Goal: Information Seeking & Learning: Learn about a topic

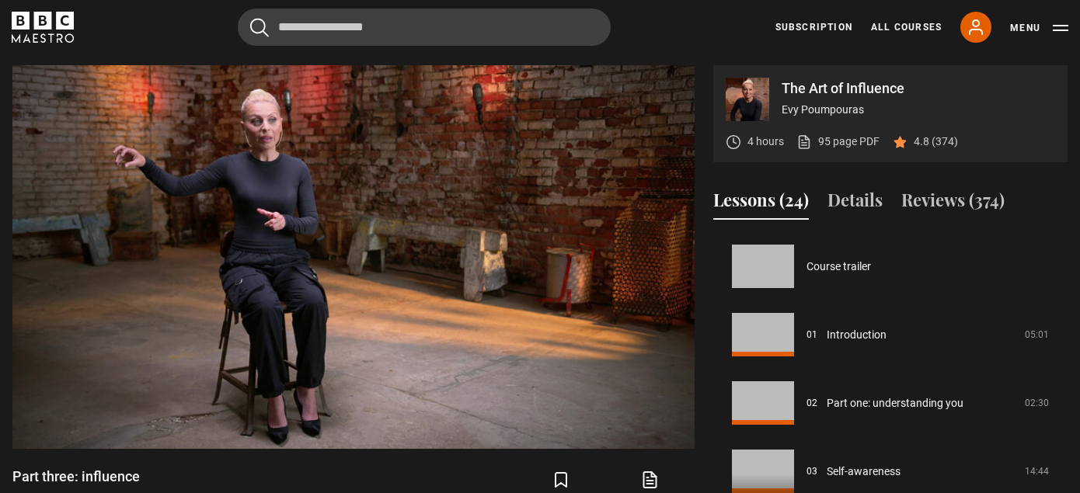
scroll to position [1023, 0]
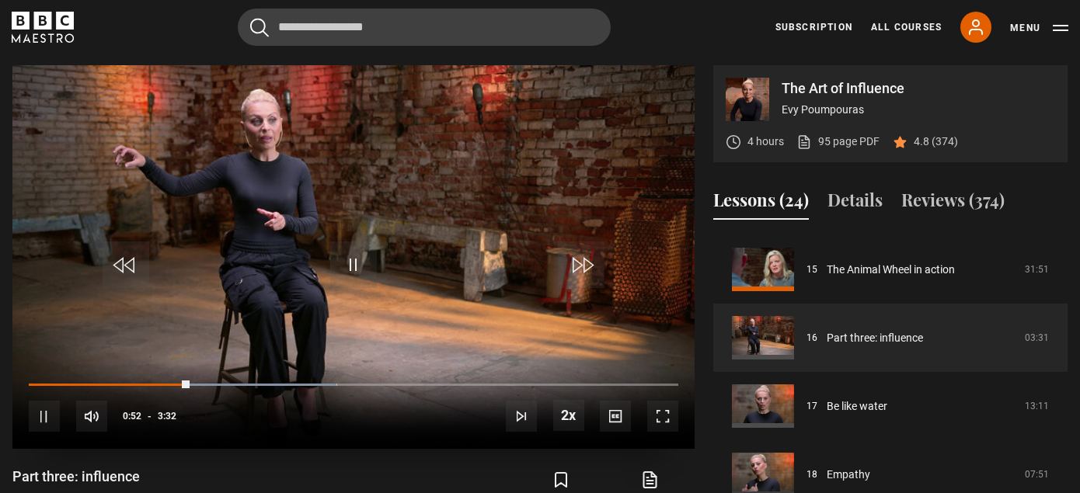
click at [659, 417] on span "Video Player" at bounding box center [662, 416] width 31 height 31
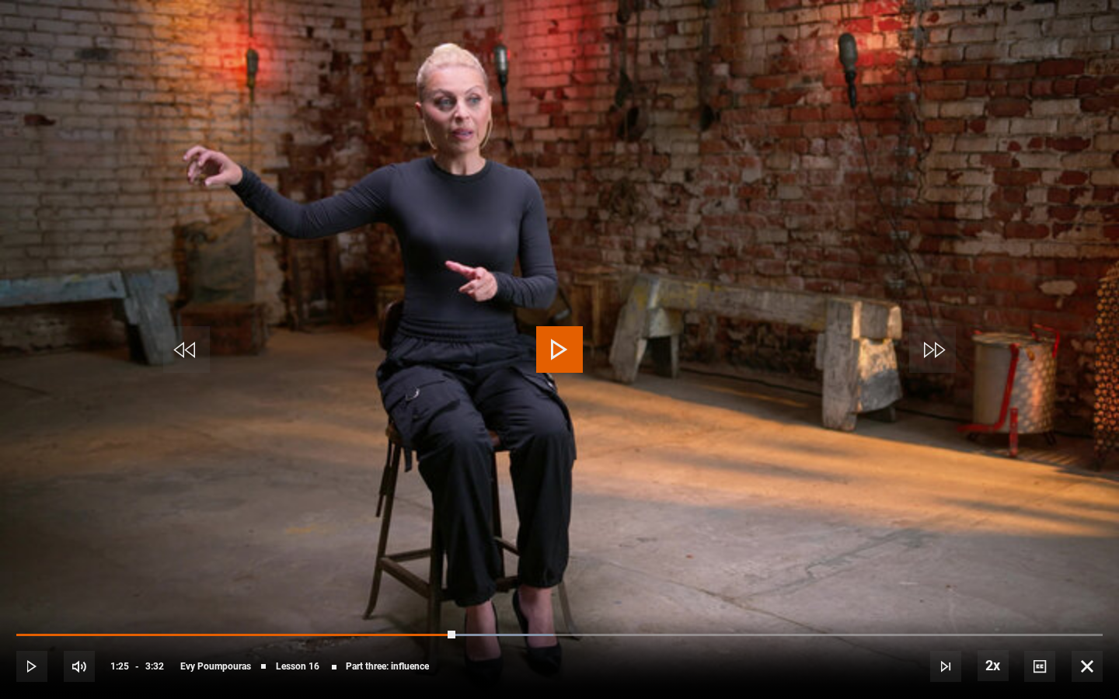
click at [554, 358] on span "Video Player" at bounding box center [559, 349] width 47 height 47
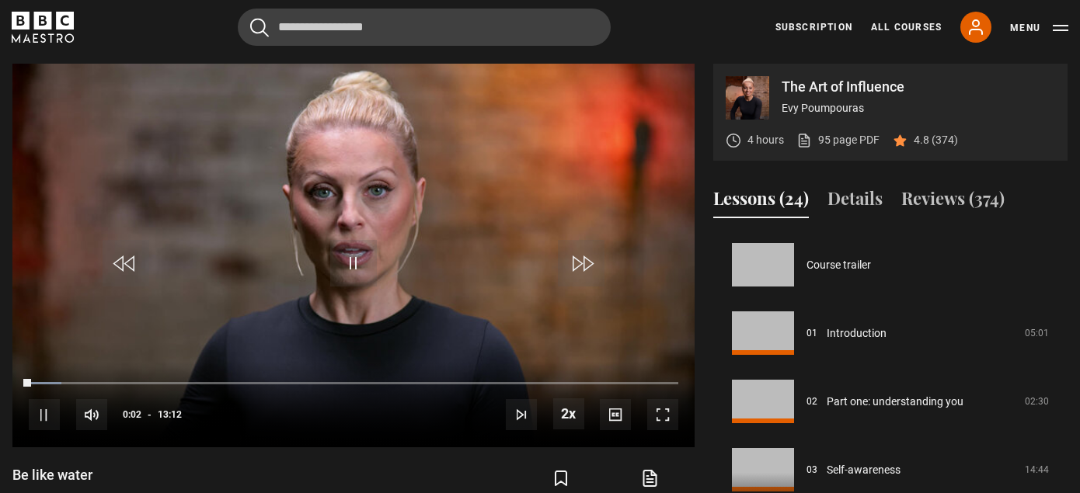
scroll to position [1094, 0]
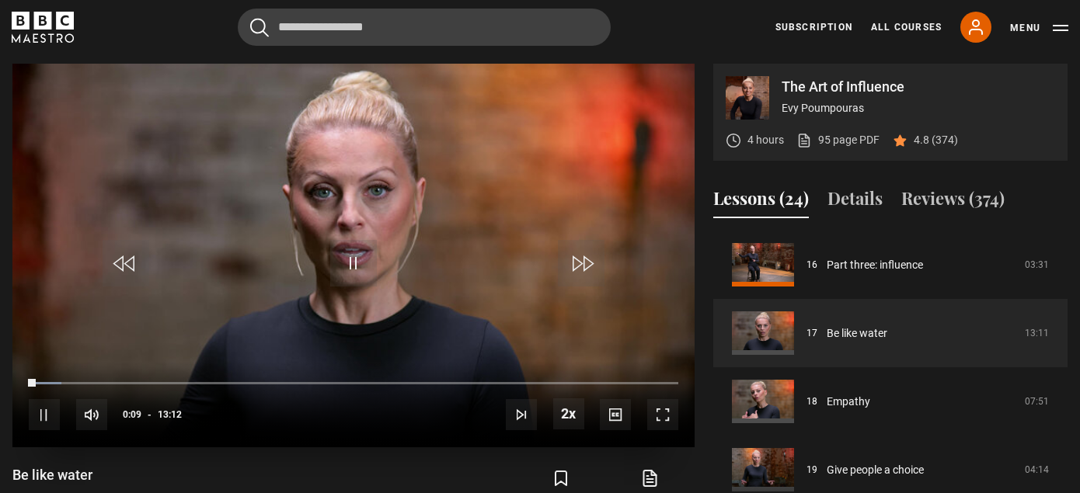
click at [660, 412] on span "Video Player" at bounding box center [662, 414] width 31 height 31
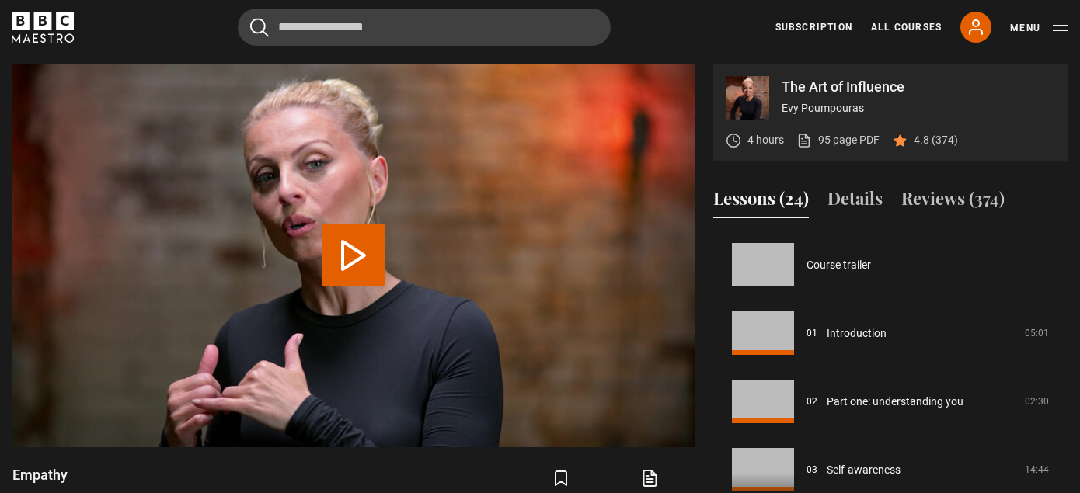
scroll to position [1163, 0]
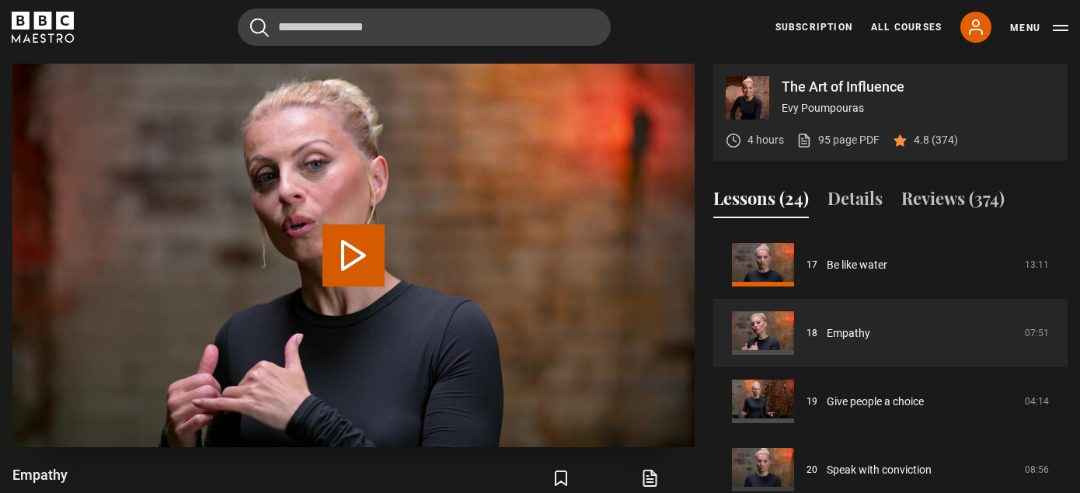
click at [371, 262] on button "Play Lesson Empathy" at bounding box center [353, 256] width 62 height 62
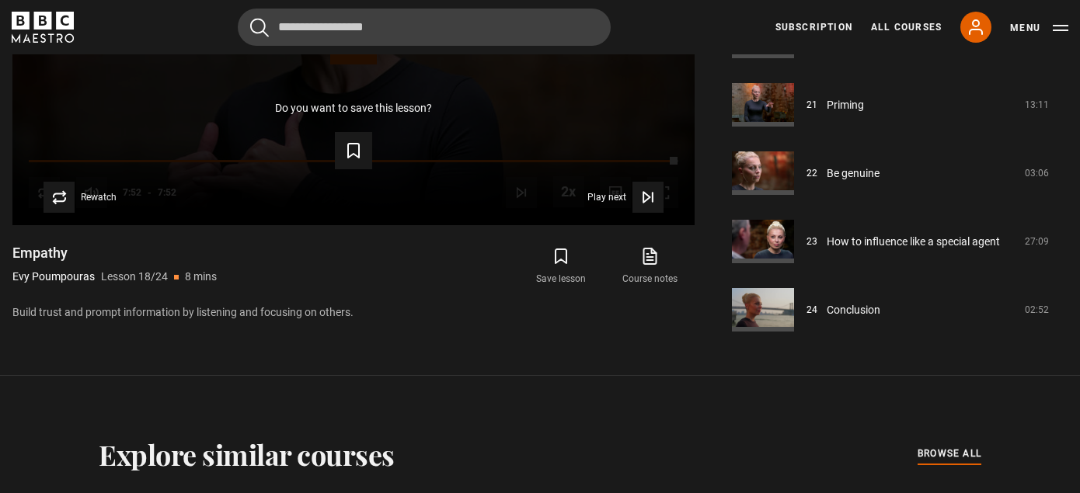
scroll to position [863, 0]
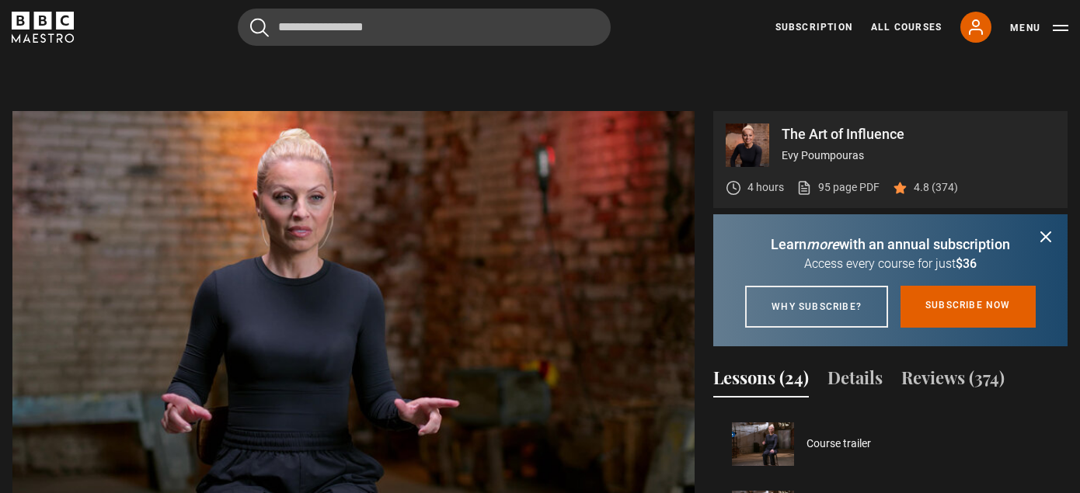
scroll to position [1231, 0]
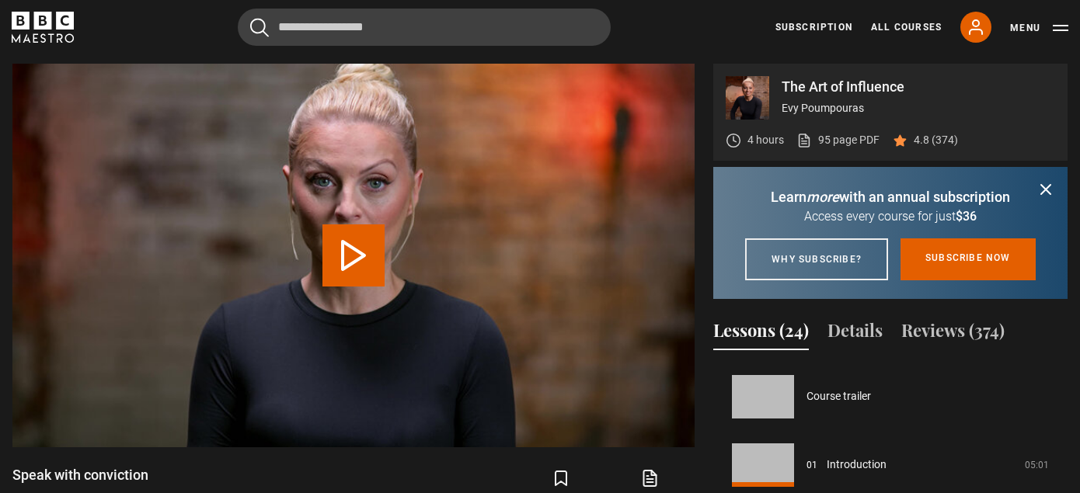
scroll to position [1299, 0]
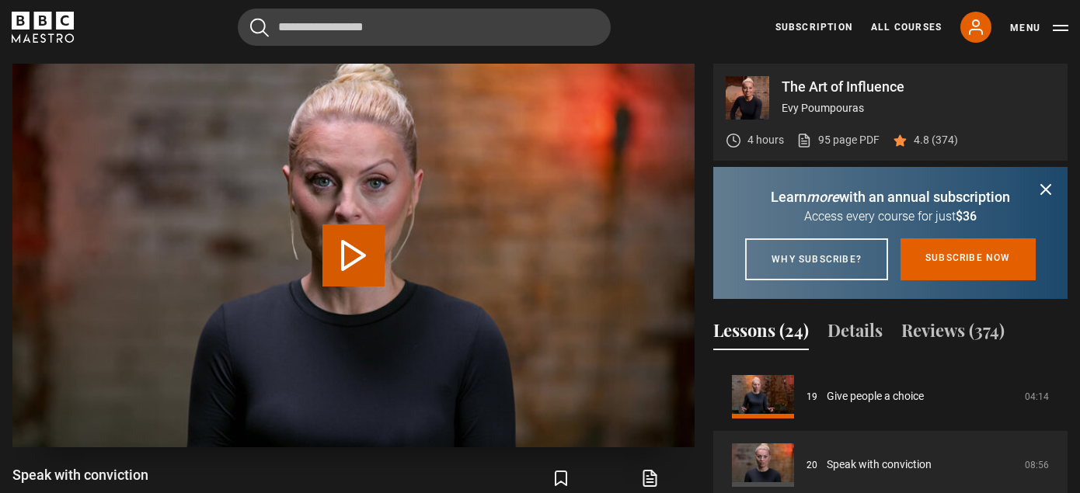
click at [337, 256] on button "Play Lesson Speak with conviction" at bounding box center [353, 256] width 62 height 62
click at [1046, 188] on icon "submit" at bounding box center [1045, 189] width 9 height 9
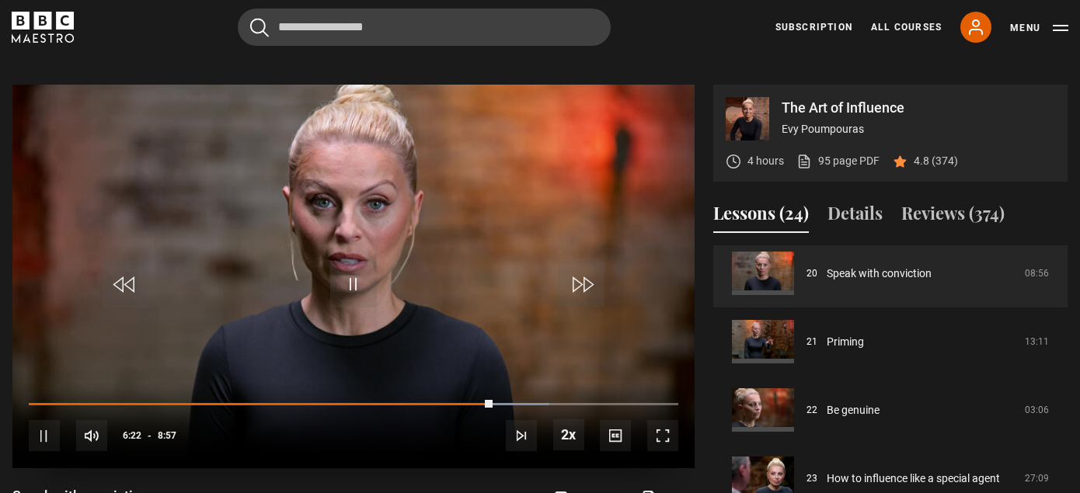
scroll to position [624, 0]
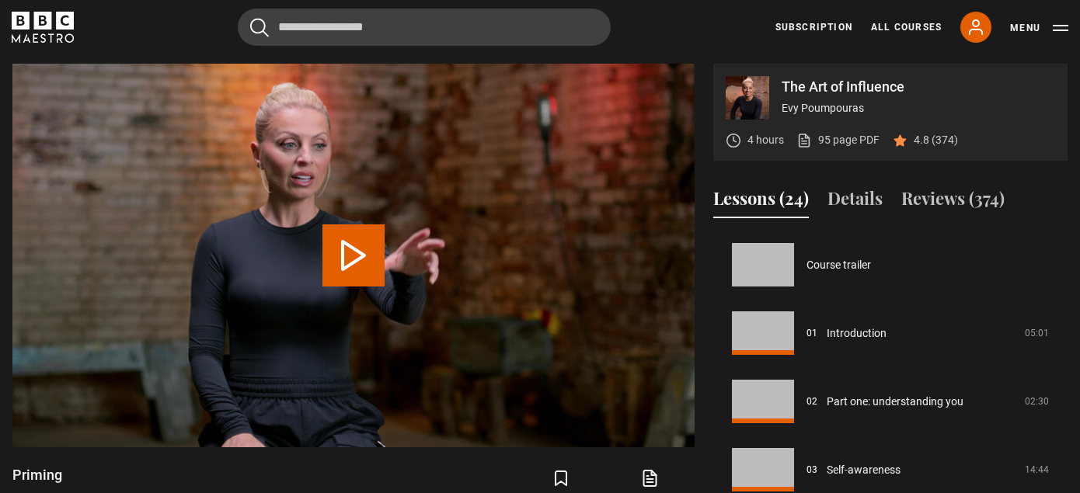
scroll to position [1368, 0]
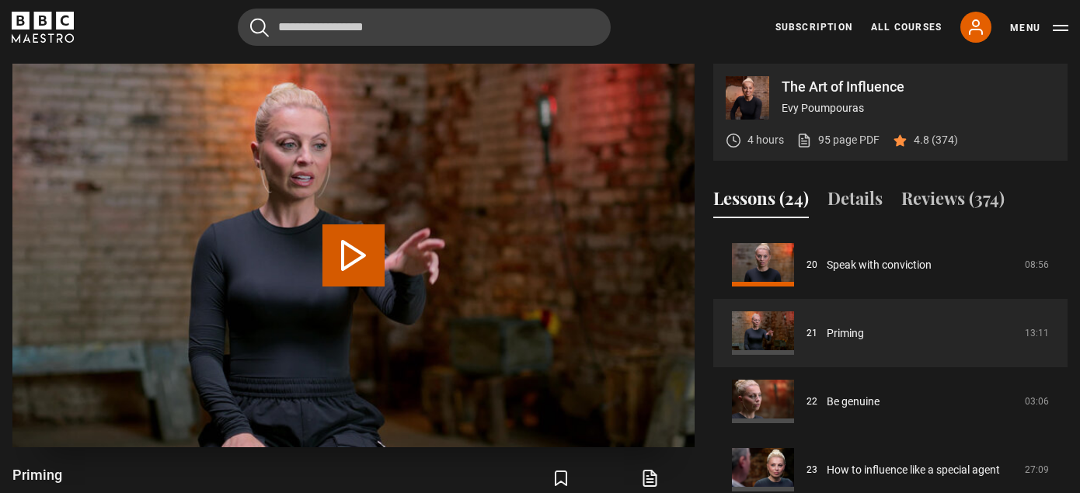
click at [347, 244] on video-js "Video Player is loading. Play Lesson Priming 10s Skip Back 10 seconds 10s Skip …" at bounding box center [353, 256] width 682 height 384
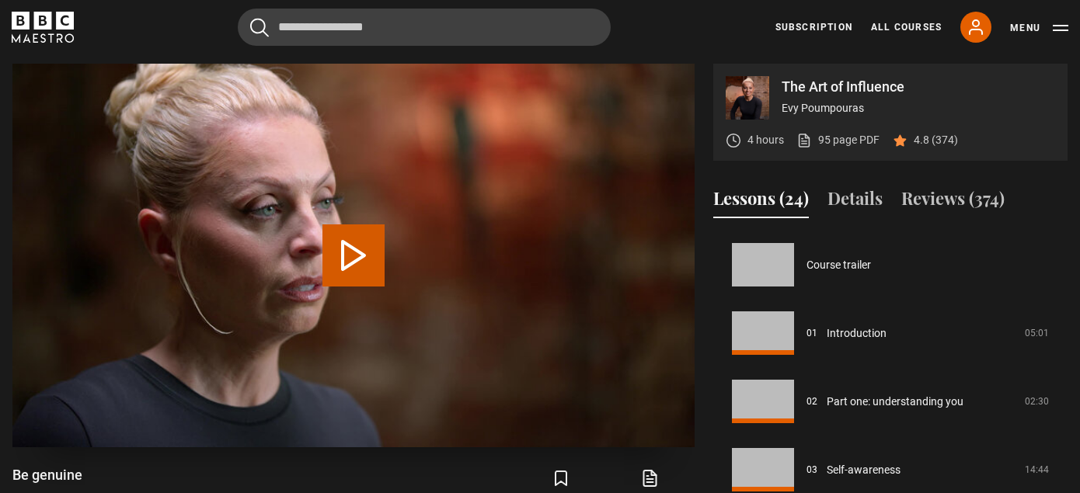
scroll to position [1374, 0]
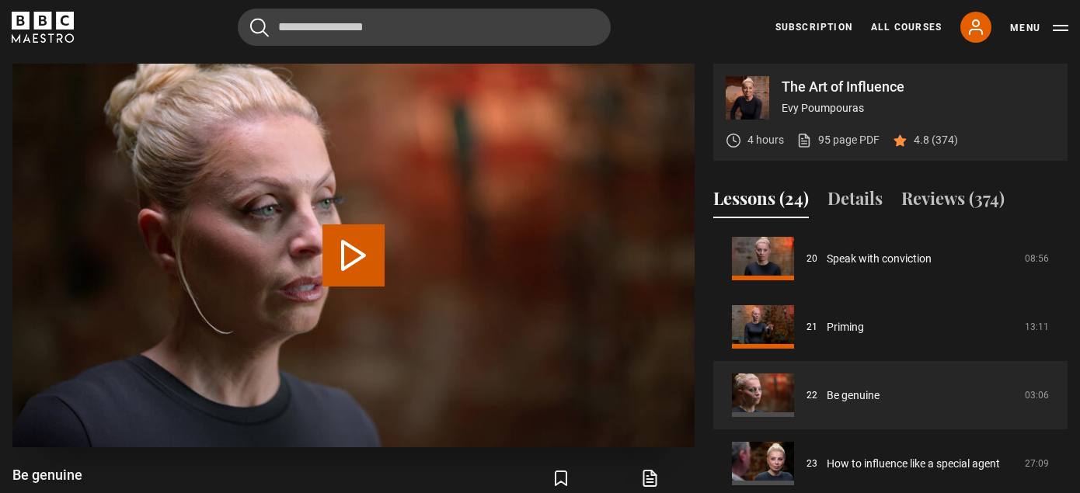
click at [343, 253] on button "Play Lesson Be genuine" at bounding box center [353, 256] width 62 height 62
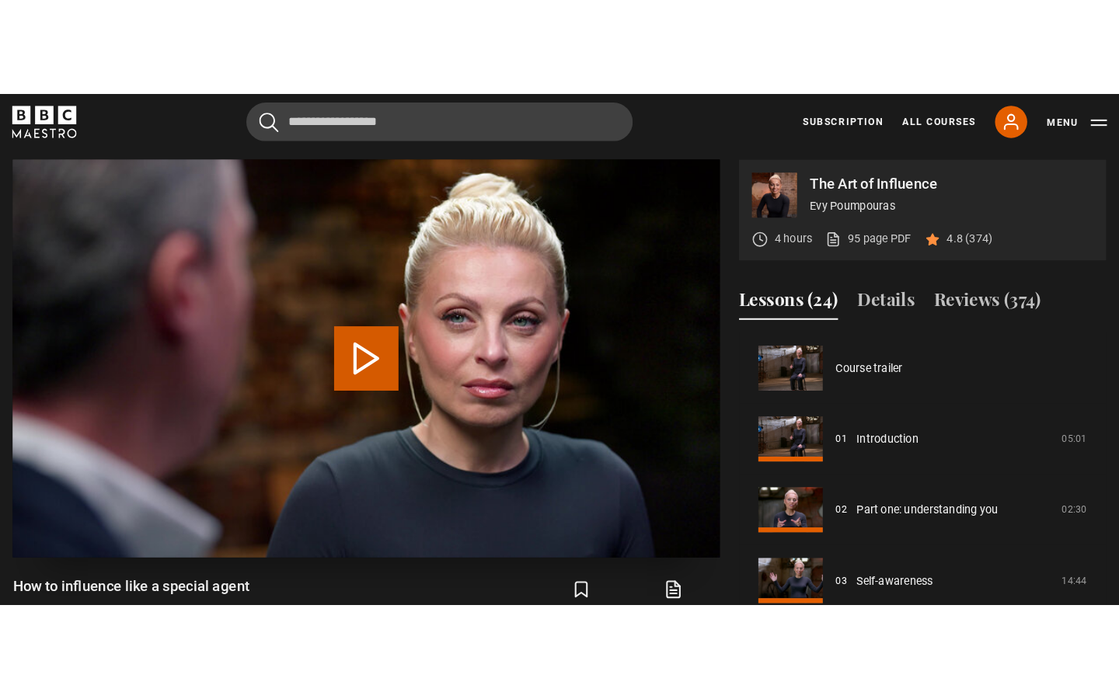
scroll to position [1374, 0]
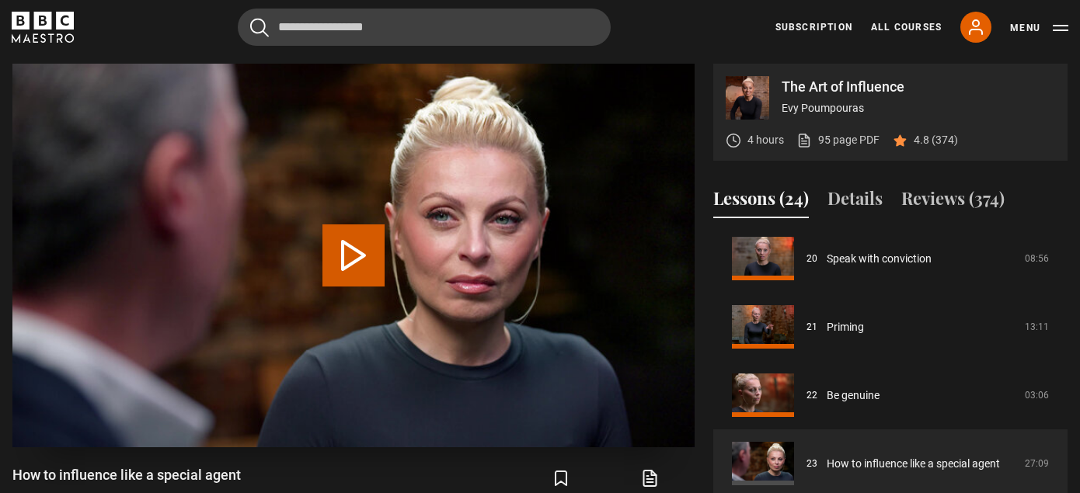
click at [354, 258] on video-js "Video Player is loading. Play Lesson How to influence like a special agent 10s …" at bounding box center [353, 256] width 682 height 384
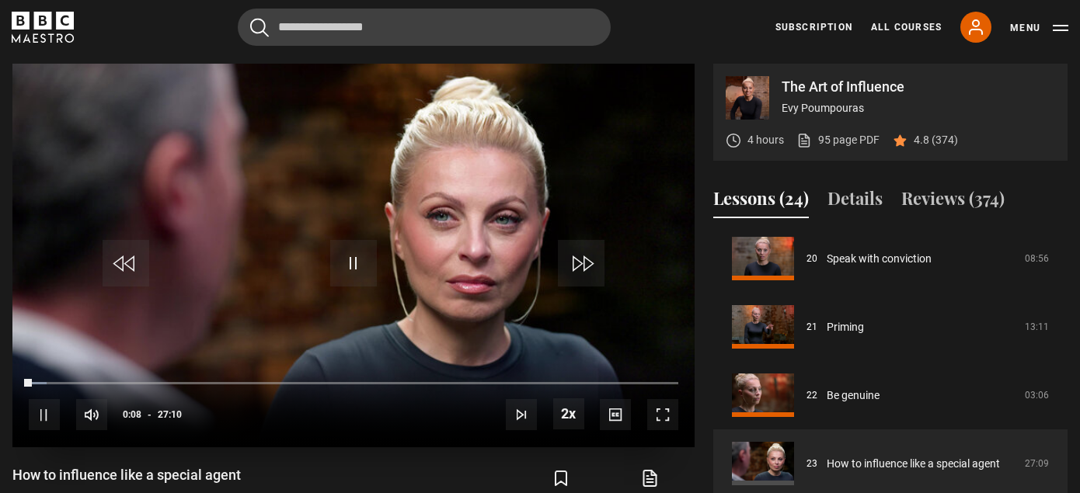
click at [356, 265] on span "Video Player" at bounding box center [353, 263] width 47 height 47
click at [840, 140] on link "95 page PDF (opens in new tab)" at bounding box center [838, 140] width 83 height 16
click at [355, 262] on span "Video Player" at bounding box center [353, 263] width 47 height 47
click at [661, 413] on span "Video Player" at bounding box center [662, 414] width 31 height 31
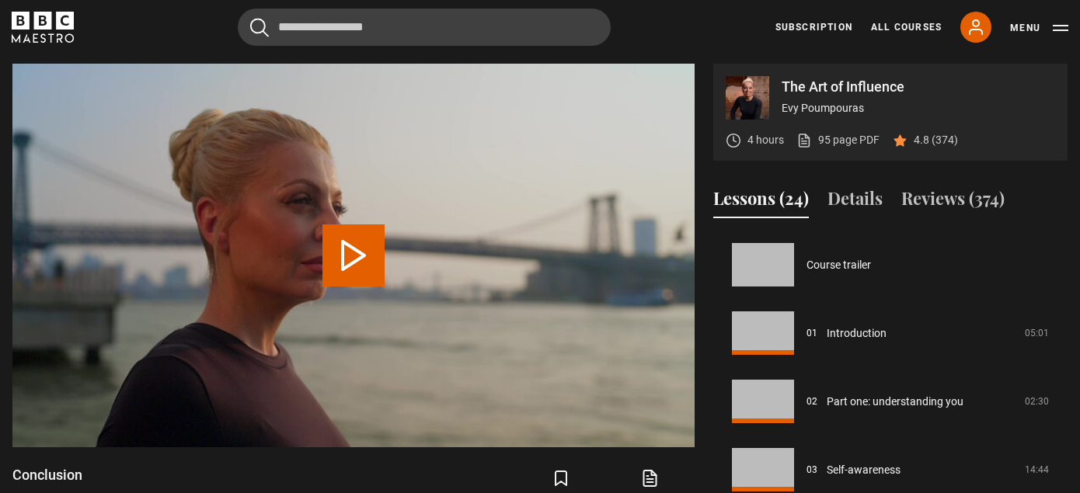
scroll to position [1374, 0]
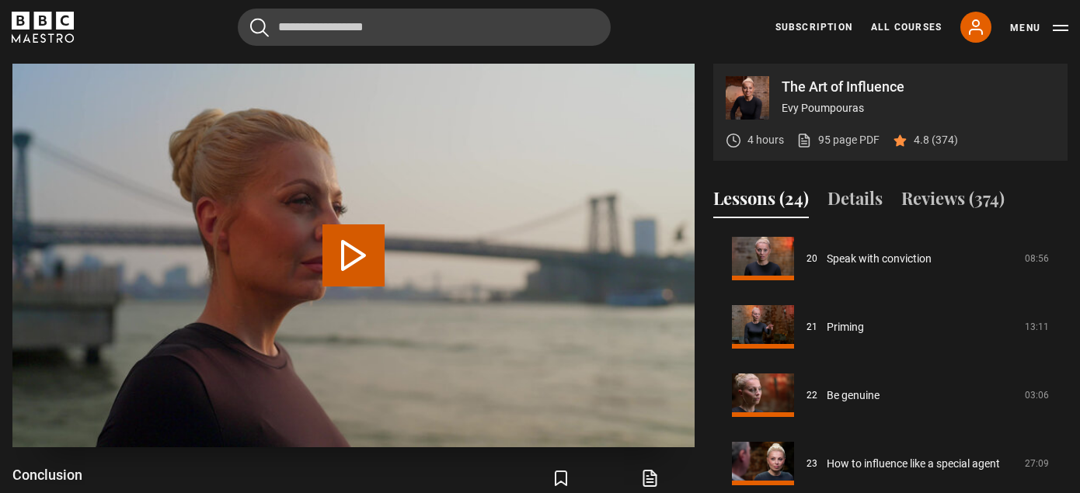
click at [343, 253] on button "Play Lesson Conclusion" at bounding box center [353, 256] width 62 height 62
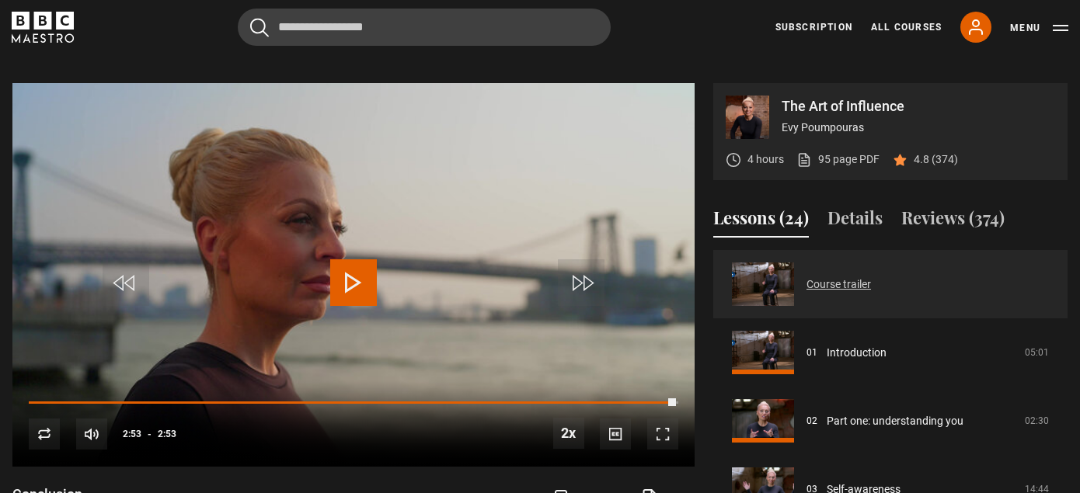
scroll to position [0, 0]
click at [807, 280] on link "Course trailer" at bounding box center [839, 285] width 64 height 16
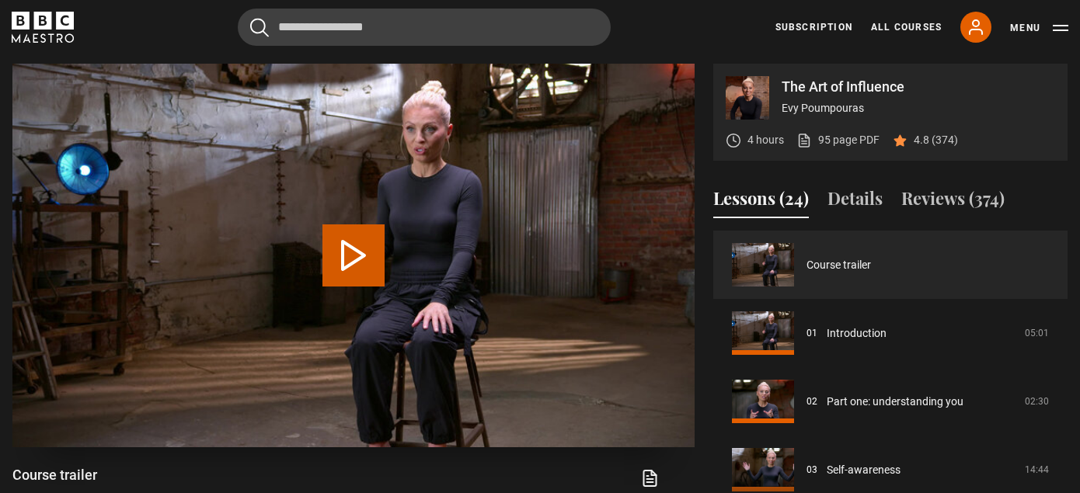
click at [342, 254] on button "Play Video" at bounding box center [353, 256] width 62 height 62
